Goal: Task Accomplishment & Management: Use online tool/utility

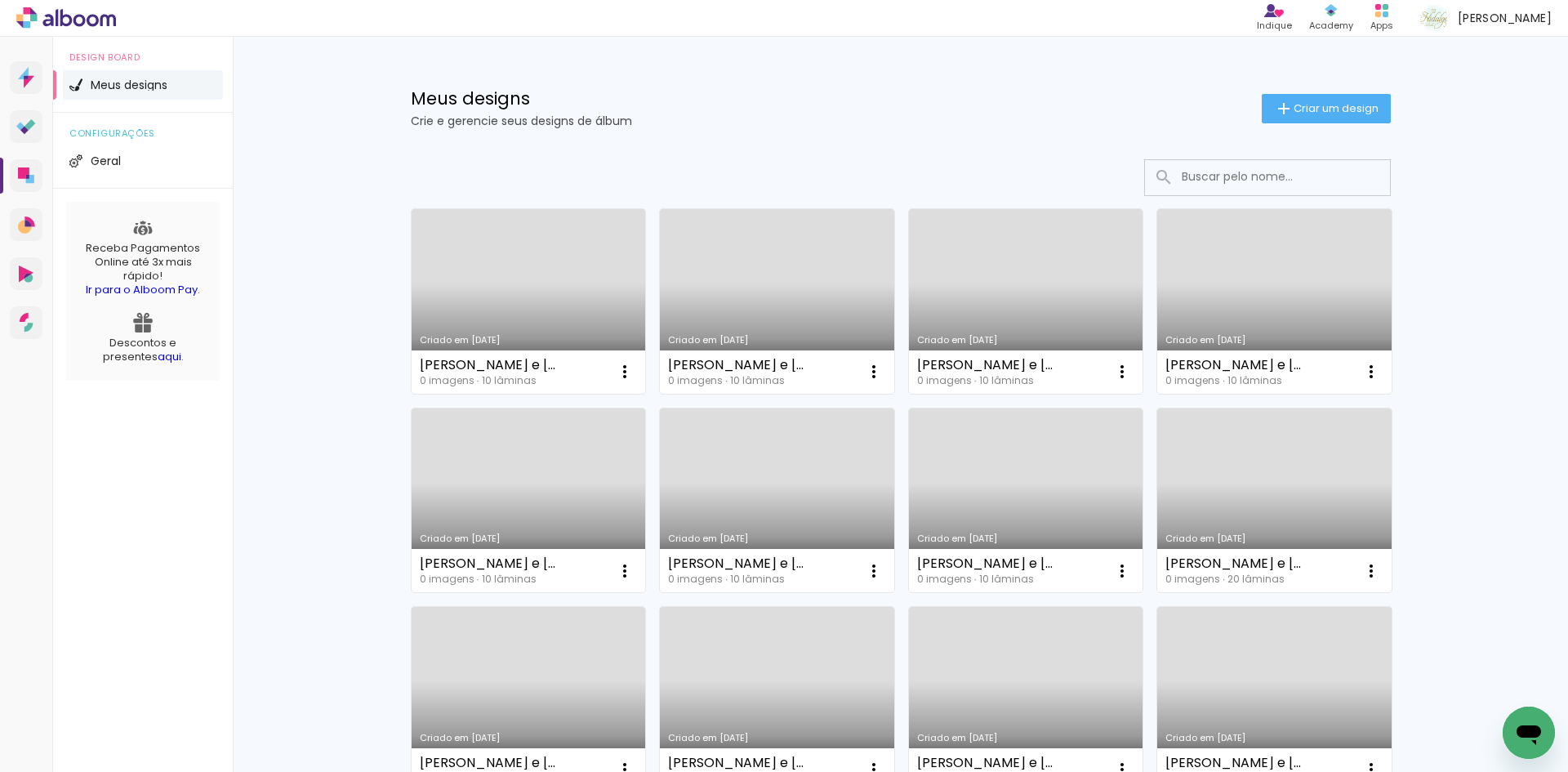
click at [1297, 169] on input at bounding box center [1291, 177] width 233 height 34
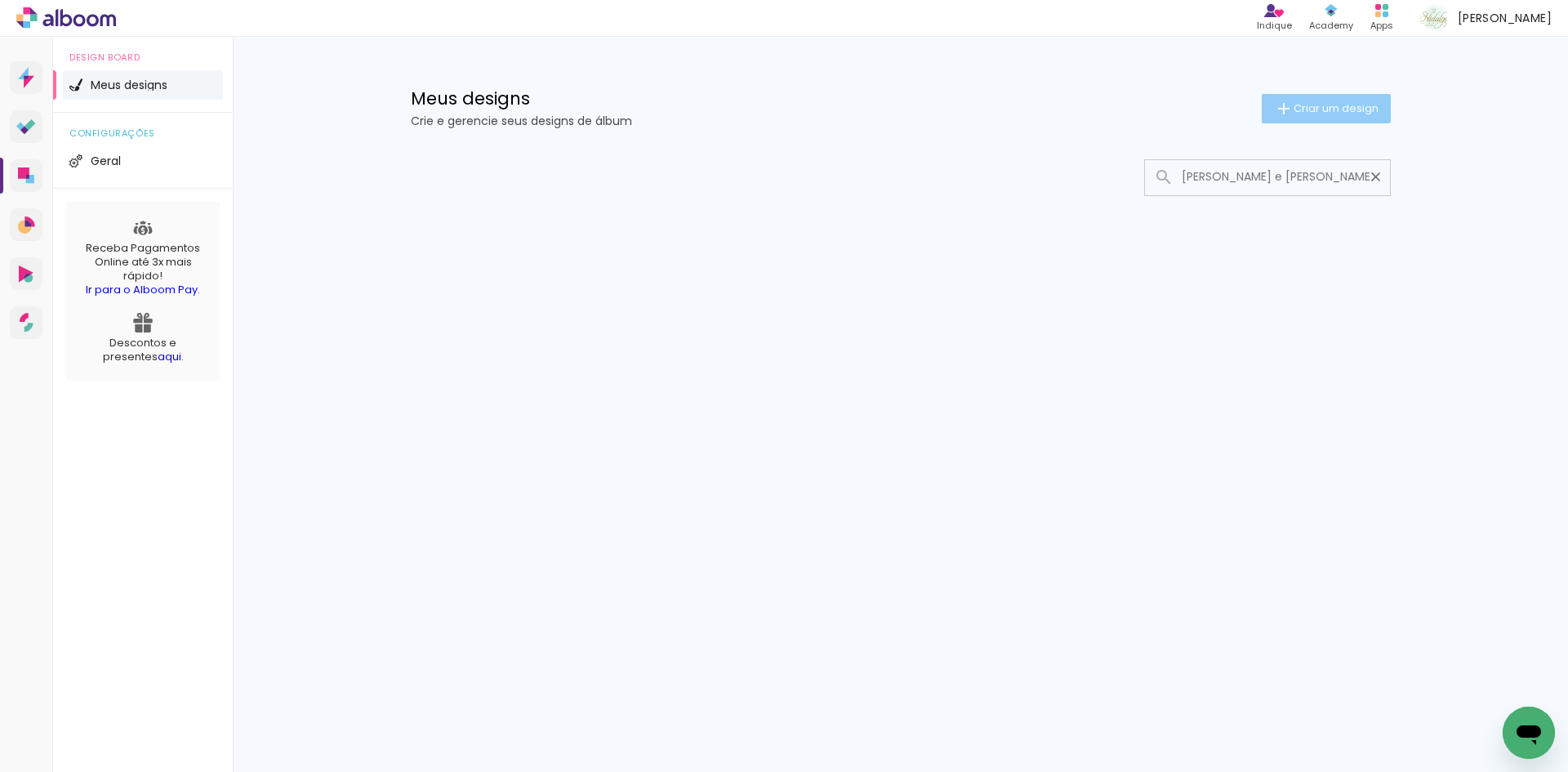
type input "[PERSON_NAME] e [PERSON_NAME]"
type paper-input "[PERSON_NAME] e [PERSON_NAME]"
click at [1342, 114] on span "Criar um design" at bounding box center [1336, 108] width 85 height 11
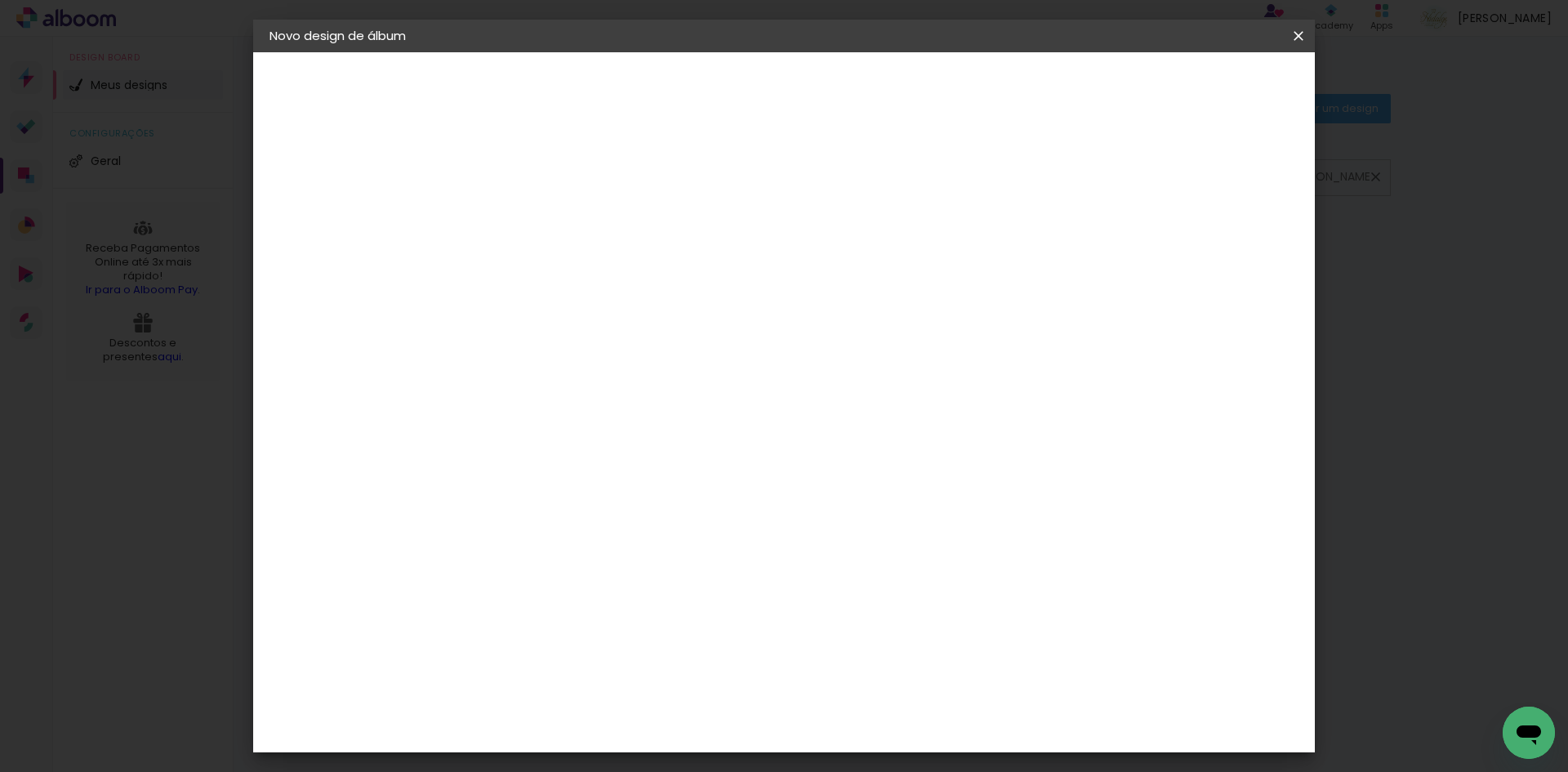
click at [536, 220] on input at bounding box center [536, 219] width 0 height 25
type input "[PERSON_NAME] e [PERSON_NAME]"
type paper-input "[PERSON_NAME] e [PERSON_NAME]"
click at [0, 0] on slot "Avançar" at bounding box center [0, 0] width 0 height 0
click at [842, 78] on div "Voltar Avançar" at bounding box center [761, 86] width 163 height 28
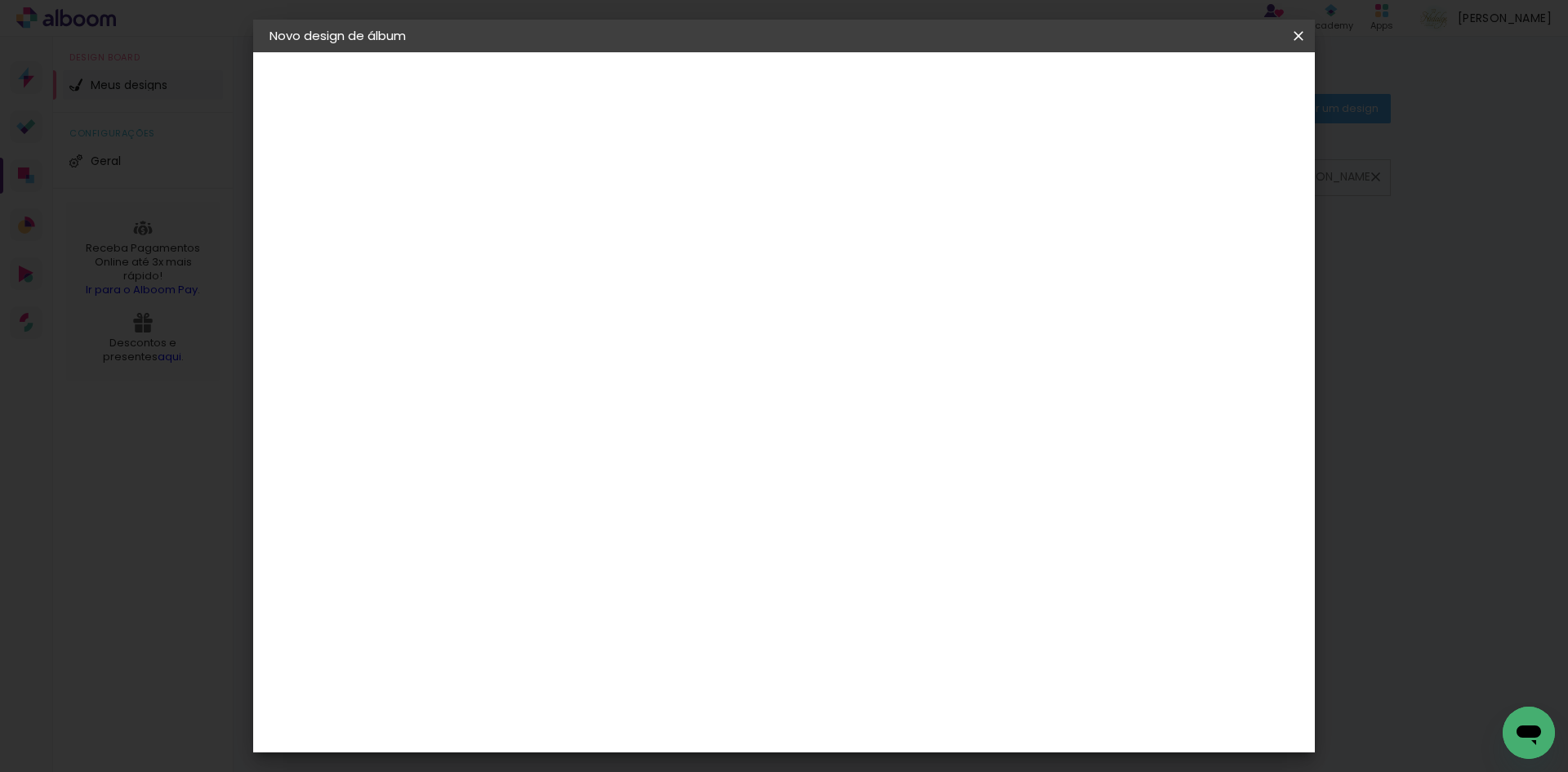
scroll to position [3999, 0]
click at [341, 286] on div "3. Revisão" at bounding box center [359, 284] width 179 height 19
drag, startPoint x: 1296, startPoint y: 42, endPoint x: 834, endPoint y: 80, distance: 463.6
click at [1296, 42] on iron-icon at bounding box center [1298, 35] width 19 height 16
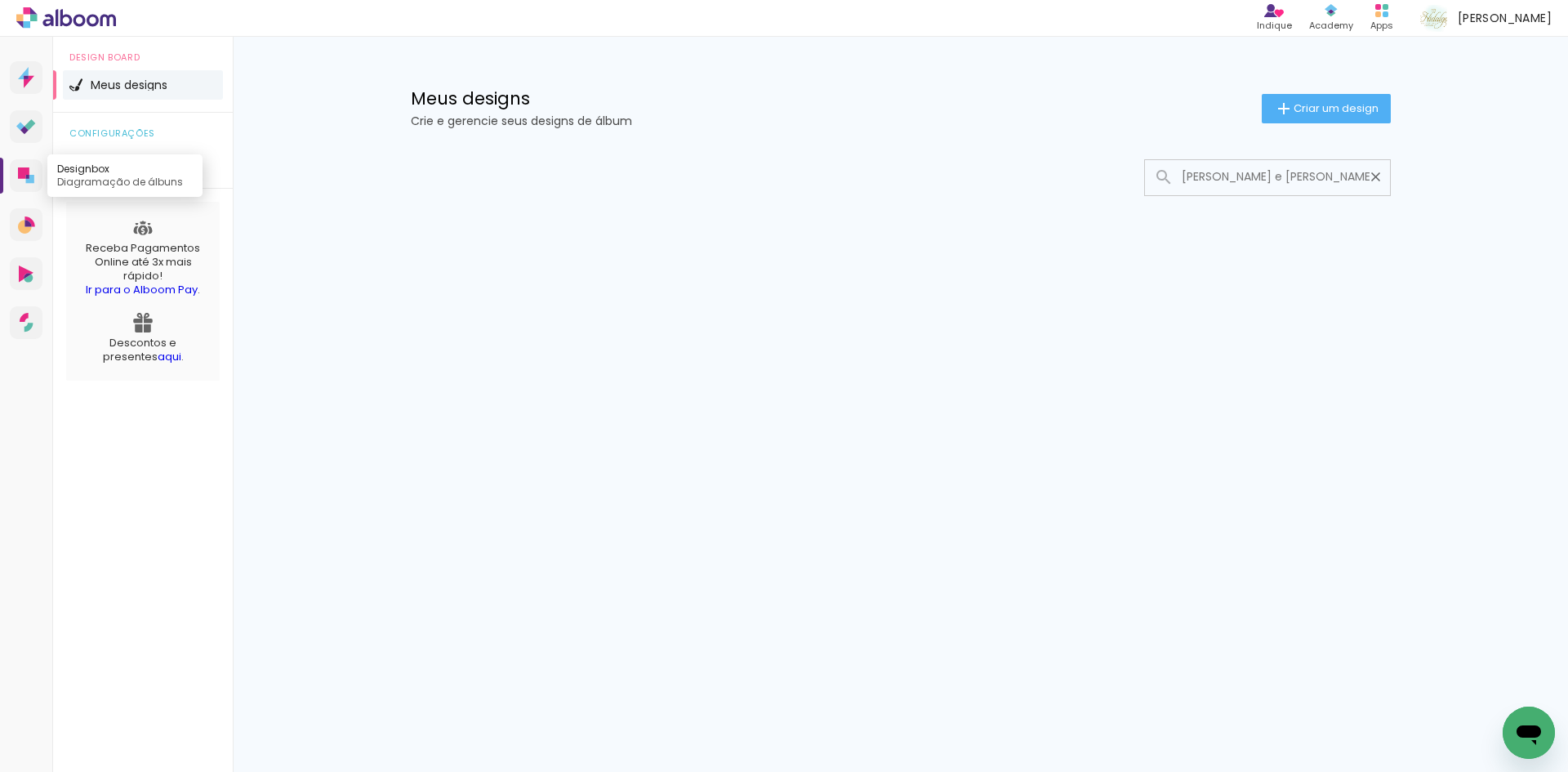
click at [25, 177] on icon at bounding box center [24, 174] width 12 height 12
click at [24, 226] on icon at bounding box center [24, 227] width 13 height 13
click at [27, 85] on icon at bounding box center [25, 77] width 16 height 21
